Goal: Transaction & Acquisition: Purchase product/service

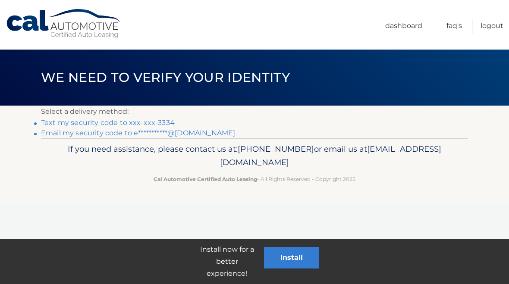
click at [199, 135] on link "**********" at bounding box center [138, 133] width 194 height 8
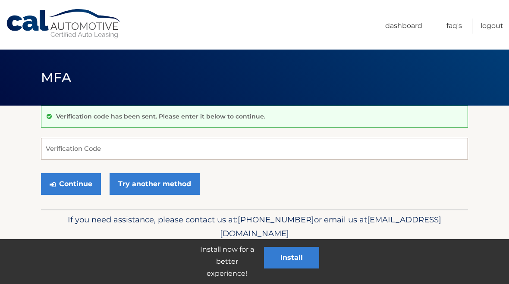
click at [93, 150] on input "Verification Code" at bounding box center [254, 149] width 427 height 22
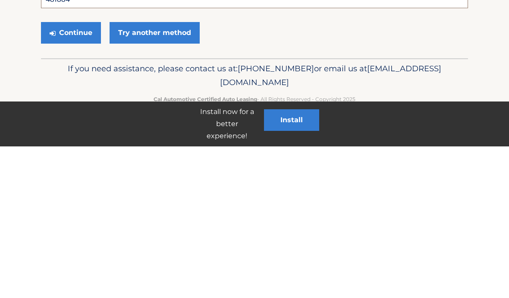
type input "481884"
click at [81, 173] on button "Continue" at bounding box center [71, 184] width 60 height 22
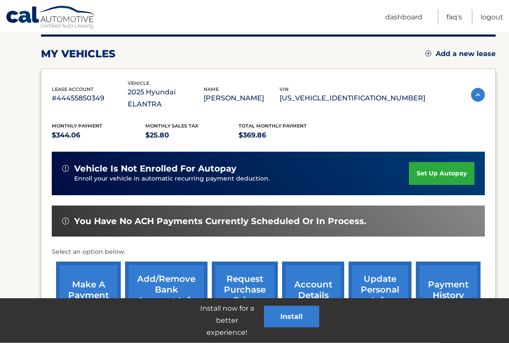
scroll to position [116, 0]
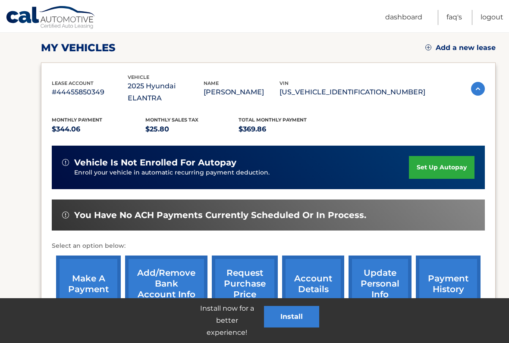
click at [85, 273] on link "make a payment" at bounding box center [88, 284] width 65 height 57
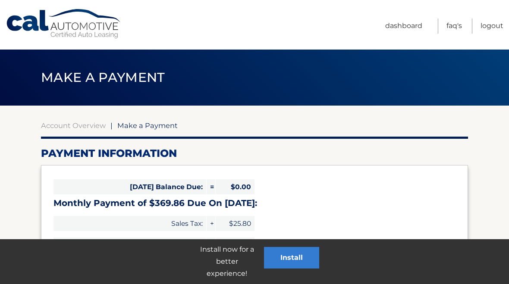
select select "YzFmNzA5M2UtOGM3NC00Yzk3LWExNDEtYjU0ZjEzMWIxM2Ex"
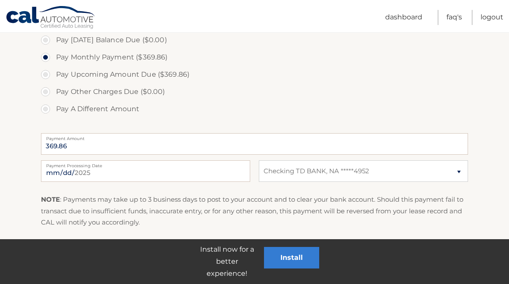
scroll to position [266, 0]
click at [221, 167] on input "[DATE]" at bounding box center [145, 172] width 209 height 22
type input "[DATE]"
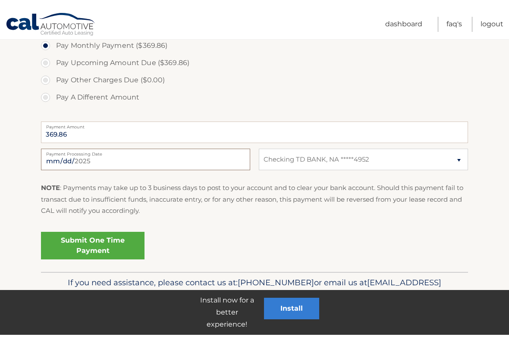
scroll to position [271, 0]
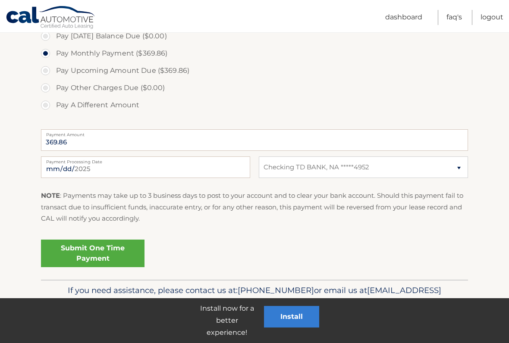
click at [128, 250] on link "Submit One Time Payment" at bounding box center [93, 254] width 104 height 28
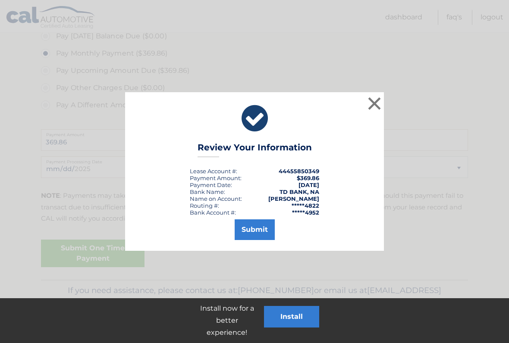
click at [265, 225] on button "Submit" at bounding box center [255, 230] width 40 height 21
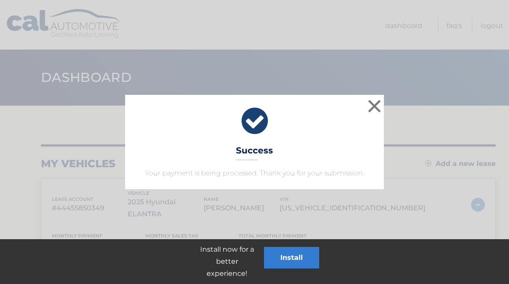
click at [382, 106] on button "×" at bounding box center [374, 105] width 17 height 17
